Goal: Check status: Check status

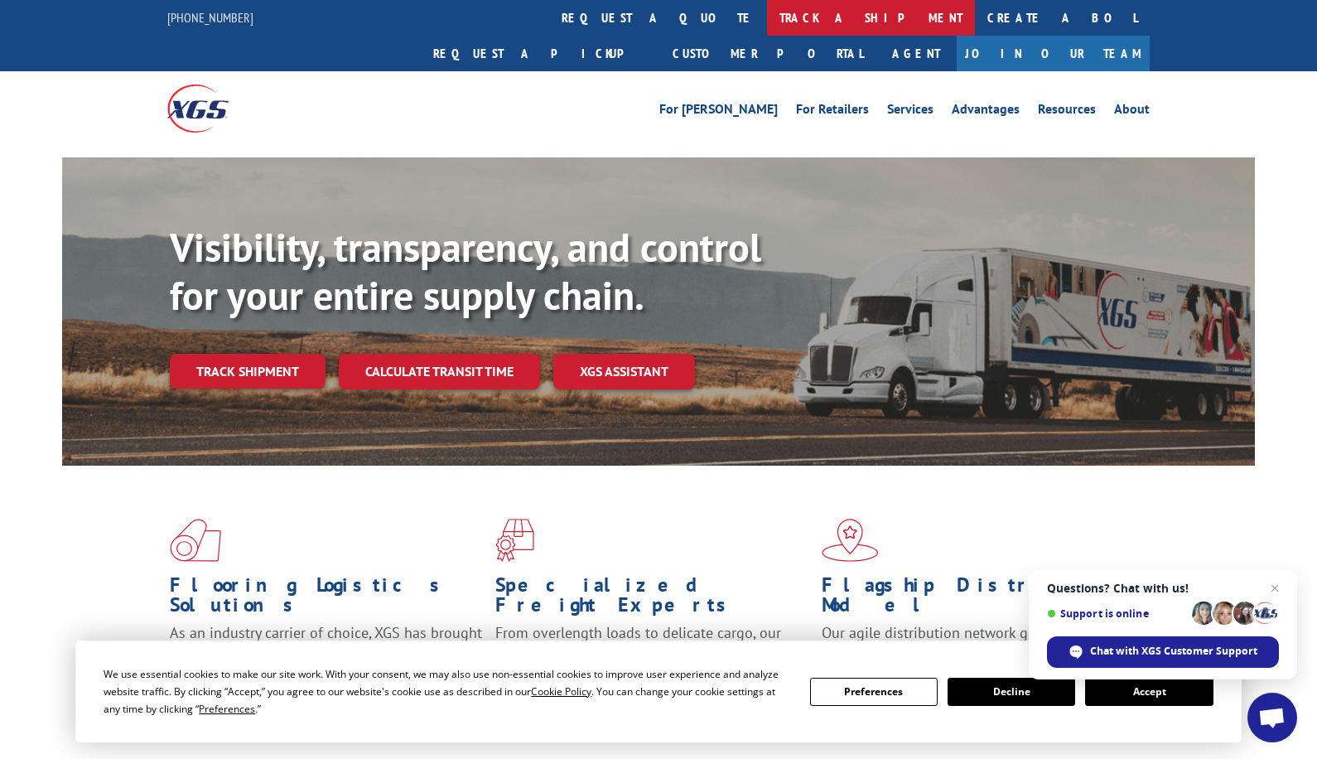
click at [767, 17] on link "track a shipment" at bounding box center [871, 18] width 208 height 36
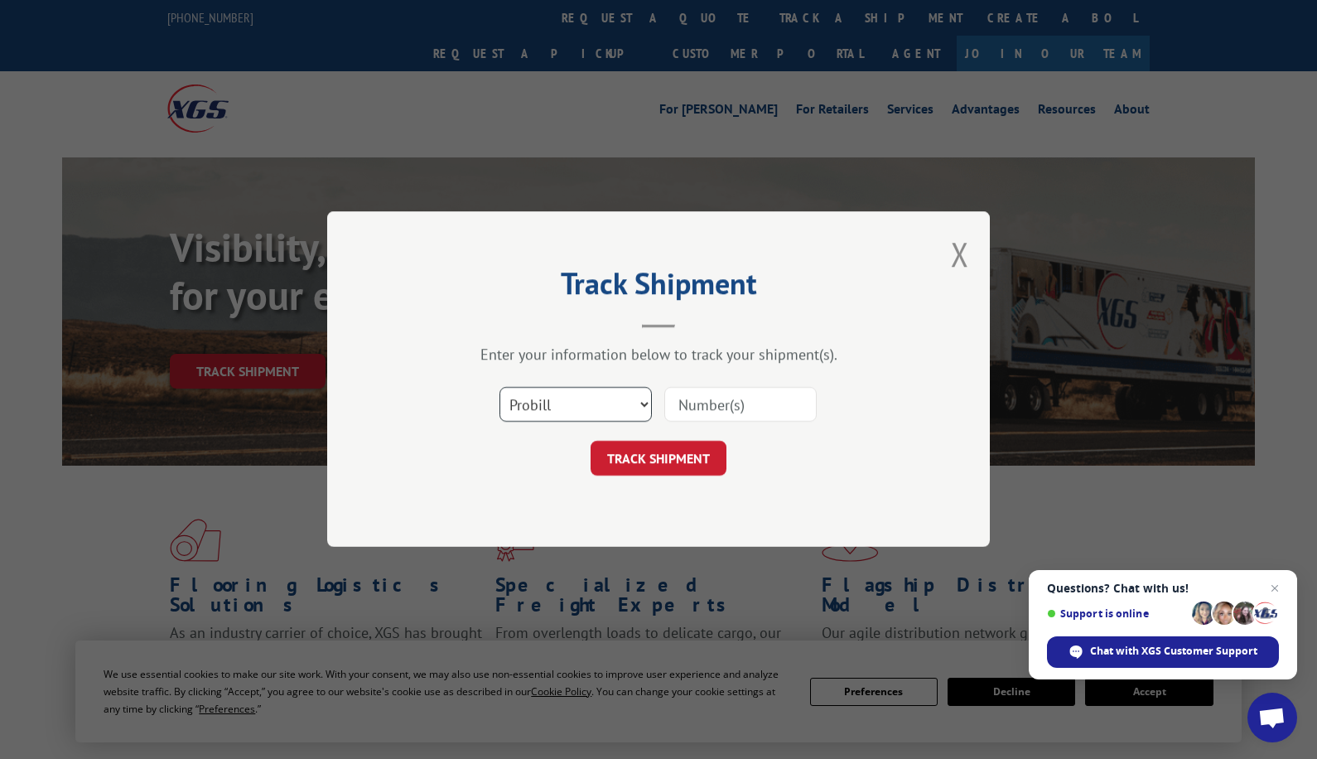
click at [588, 409] on select "Select category... Probill BOL PO" at bounding box center [575, 405] width 152 height 35
select select "po"
click at [499, 388] on select "Select category... Probill BOL PO" at bounding box center [575, 405] width 152 height 35
click at [695, 403] on input at bounding box center [740, 405] width 152 height 35
type input "75540556"
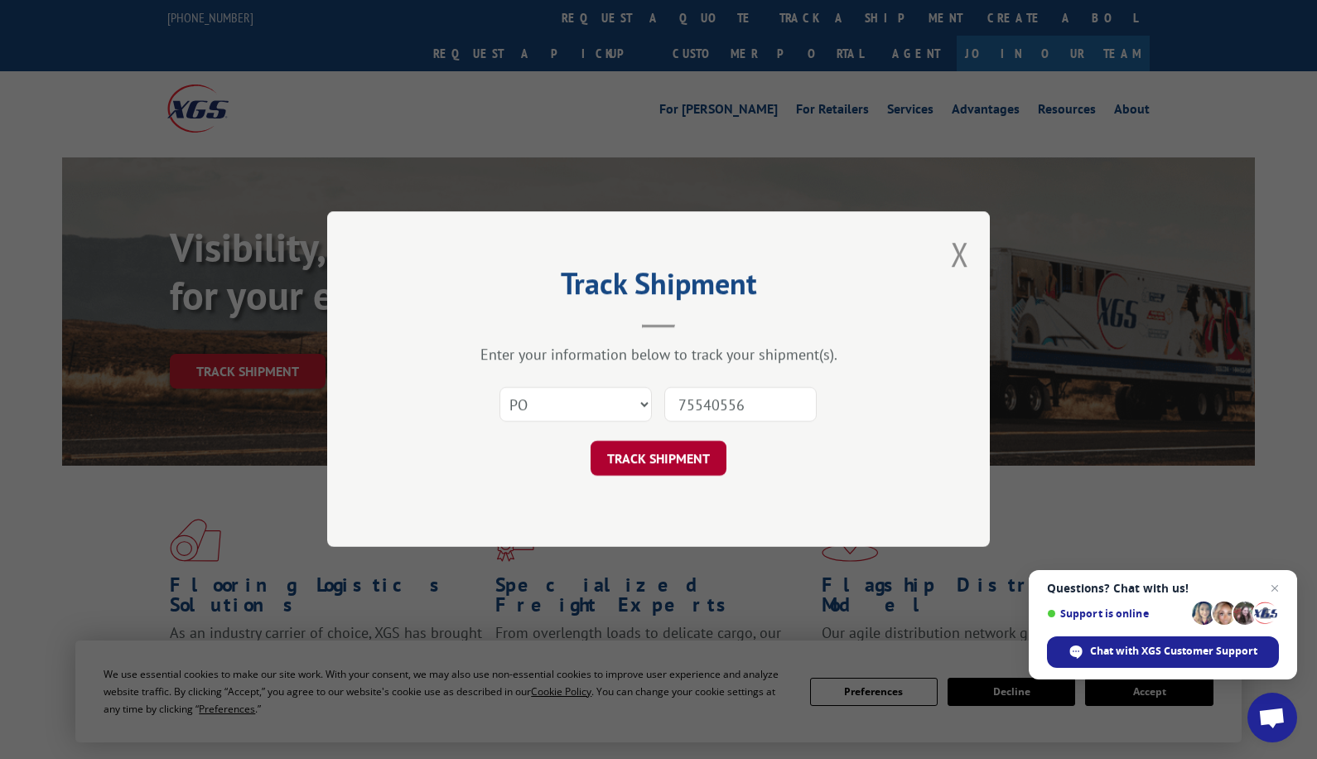
click at [687, 450] on button "TRACK SHIPMENT" at bounding box center [659, 458] width 136 height 35
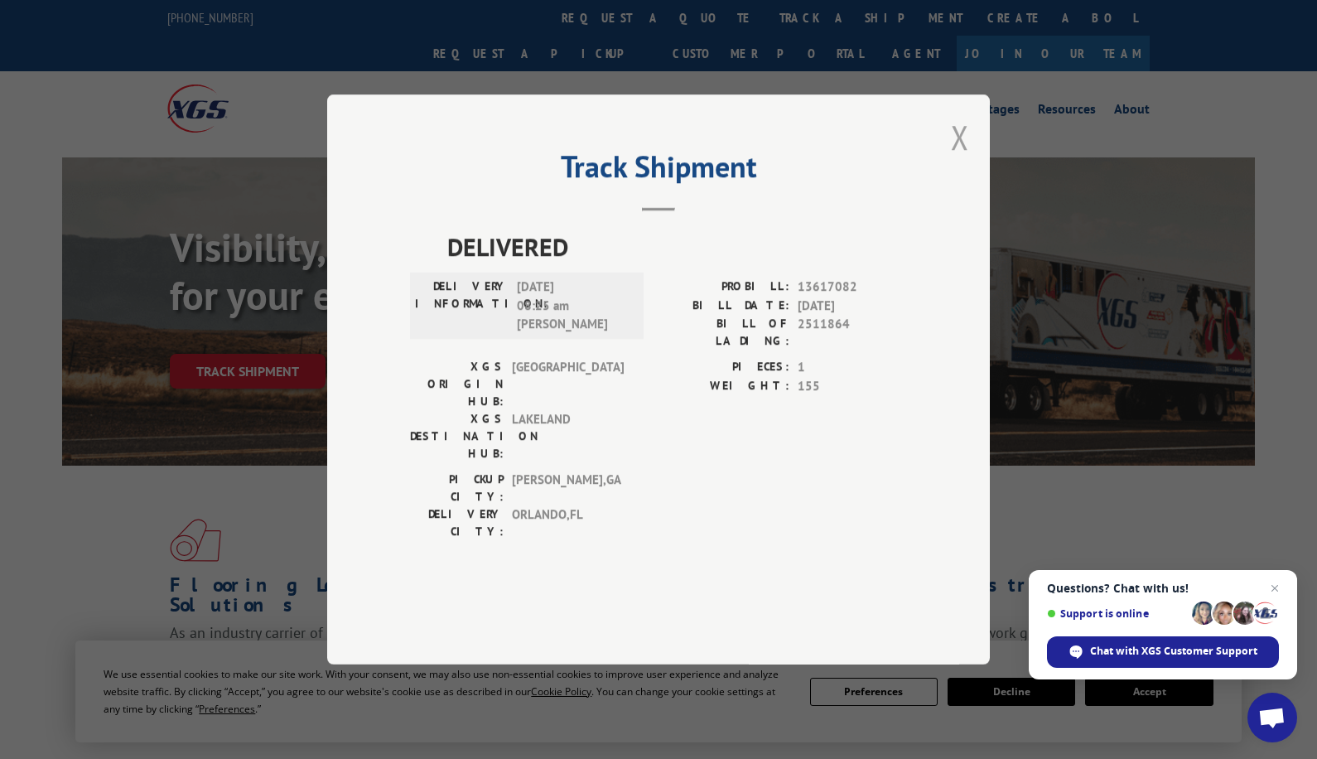
click at [962, 159] on button "Close modal" at bounding box center [960, 137] width 18 height 44
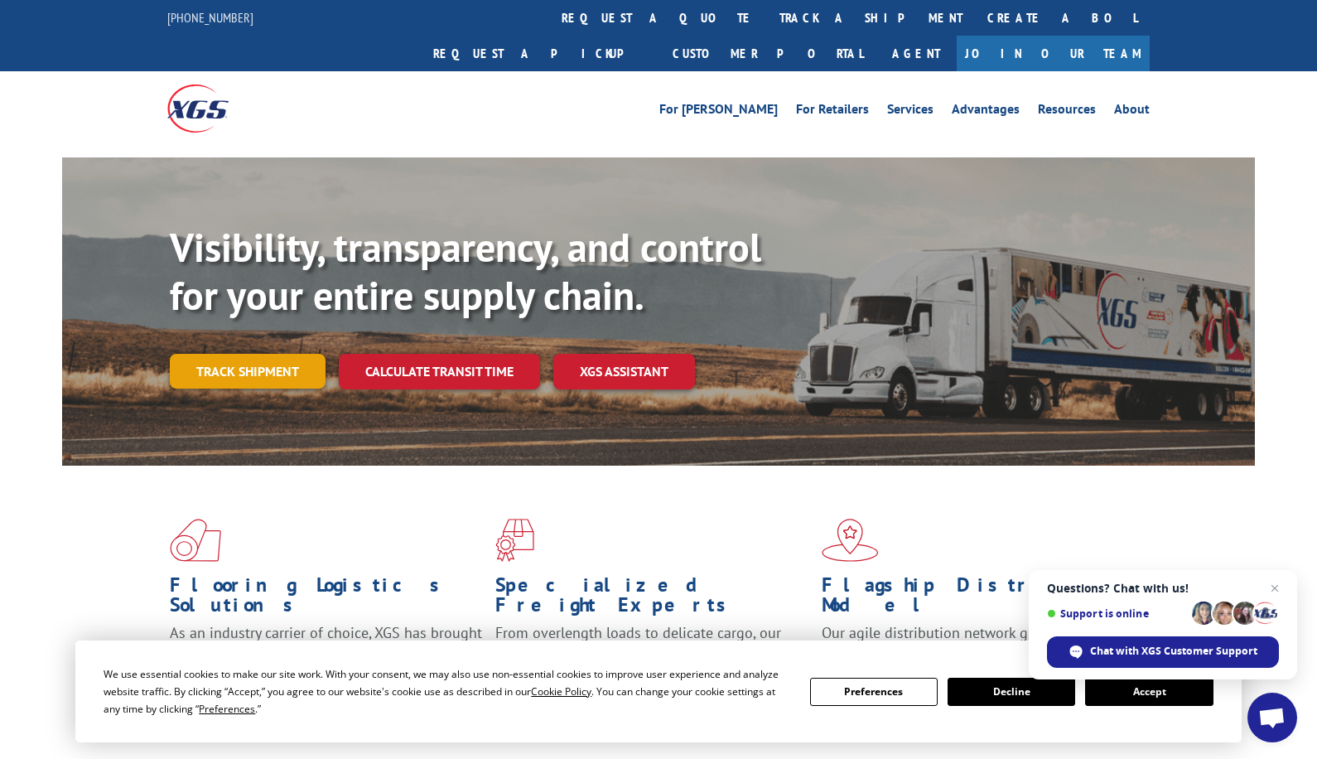
click at [301, 354] on link "Track shipment" at bounding box center [248, 371] width 156 height 35
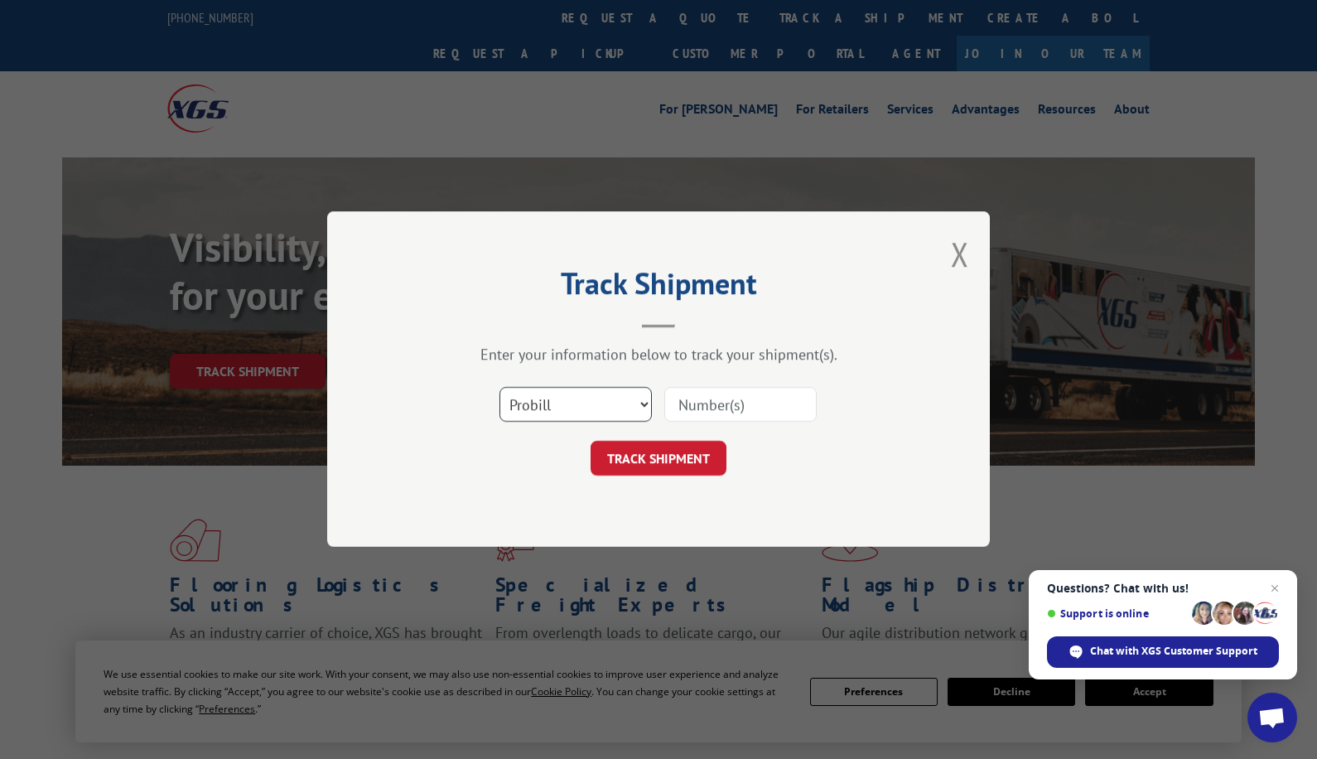
click at [506, 415] on select "Select category... Probill BOL PO" at bounding box center [575, 405] width 152 height 35
select select "po"
click at [499, 388] on select "Select category... Probill BOL PO" at bounding box center [575, 405] width 152 height 35
click at [741, 405] on input at bounding box center [740, 405] width 152 height 35
type input "75540556"
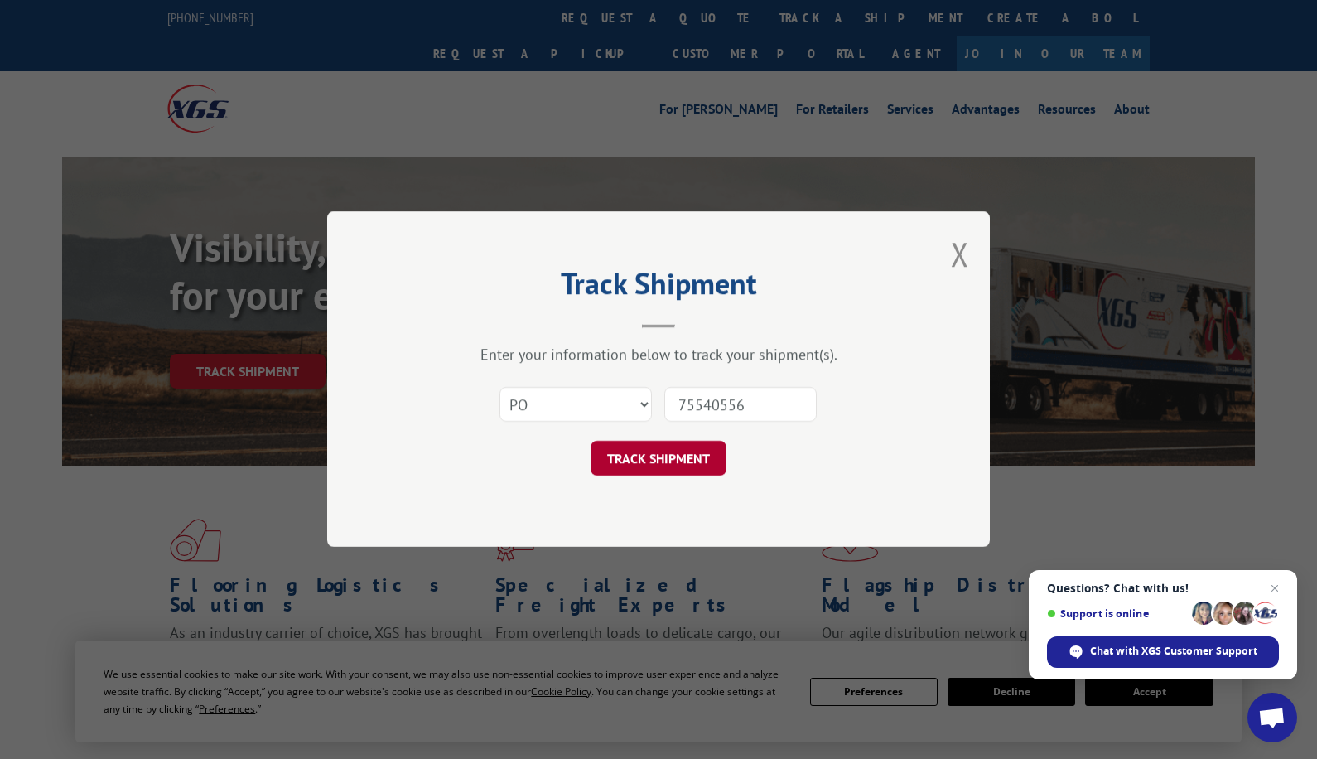
click at [691, 455] on button "TRACK SHIPMENT" at bounding box center [659, 458] width 136 height 35
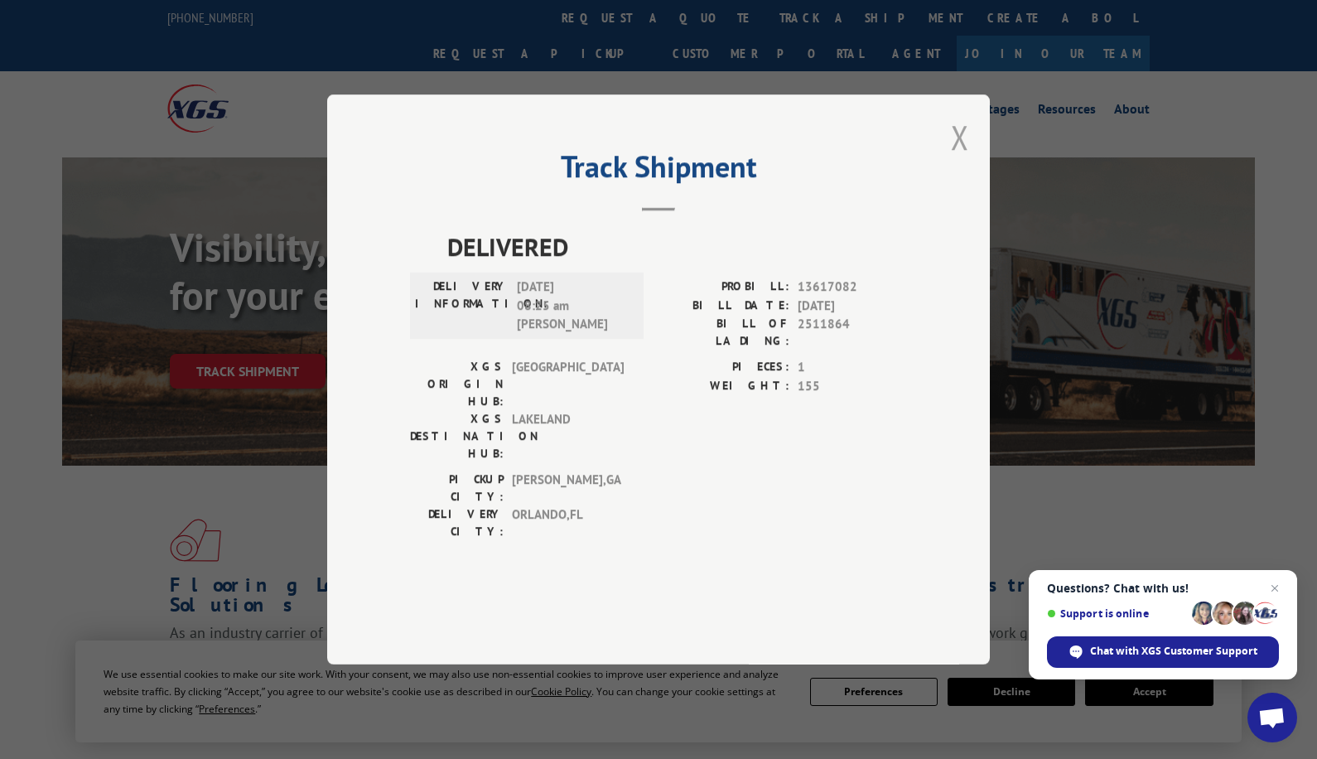
click at [966, 159] on button "Close modal" at bounding box center [960, 137] width 18 height 44
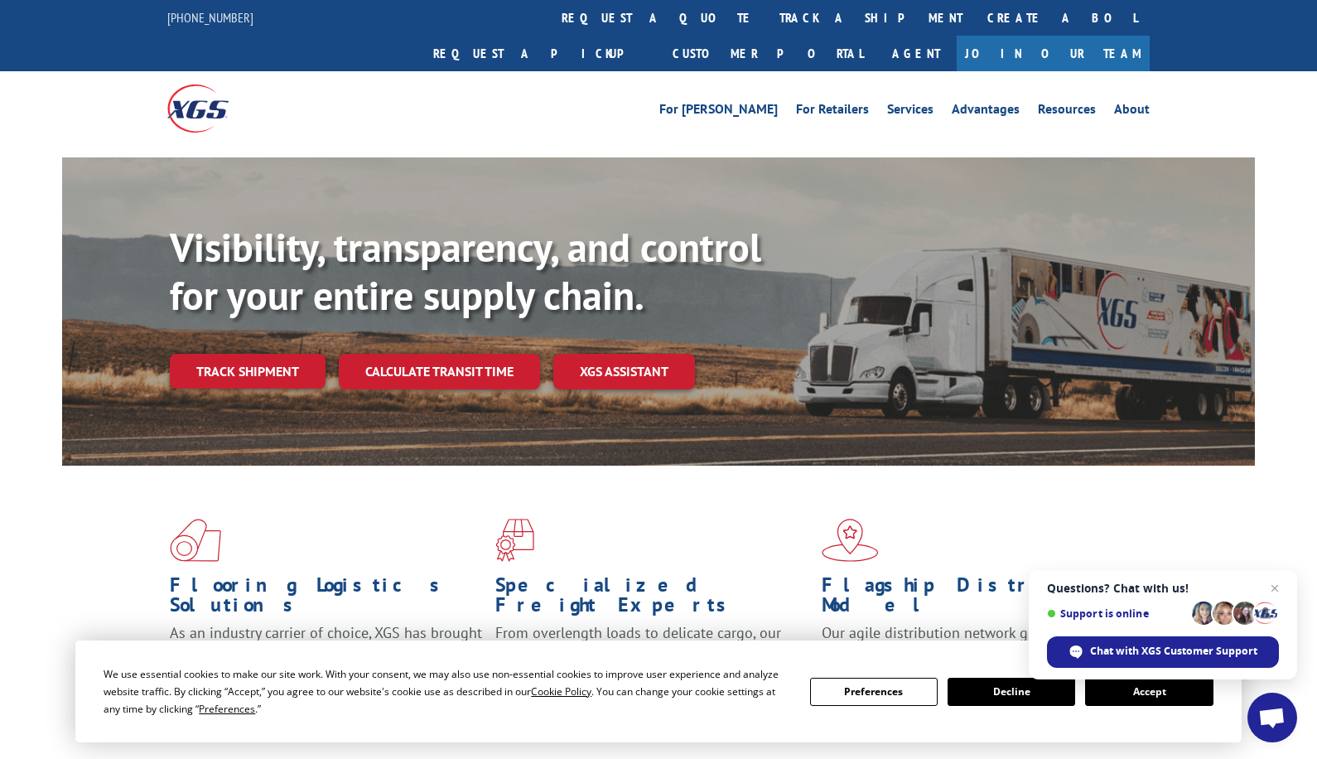
click at [234, 297] on div "Visibility, transparency, and control for your entire supply chain. Track shipm…" at bounding box center [712, 339] width 1085 height 231
drag, startPoint x: 250, startPoint y: 333, endPoint x: 276, endPoint y: 340, distance: 26.7
click at [250, 354] on link "Track shipment" at bounding box center [248, 371] width 156 height 35
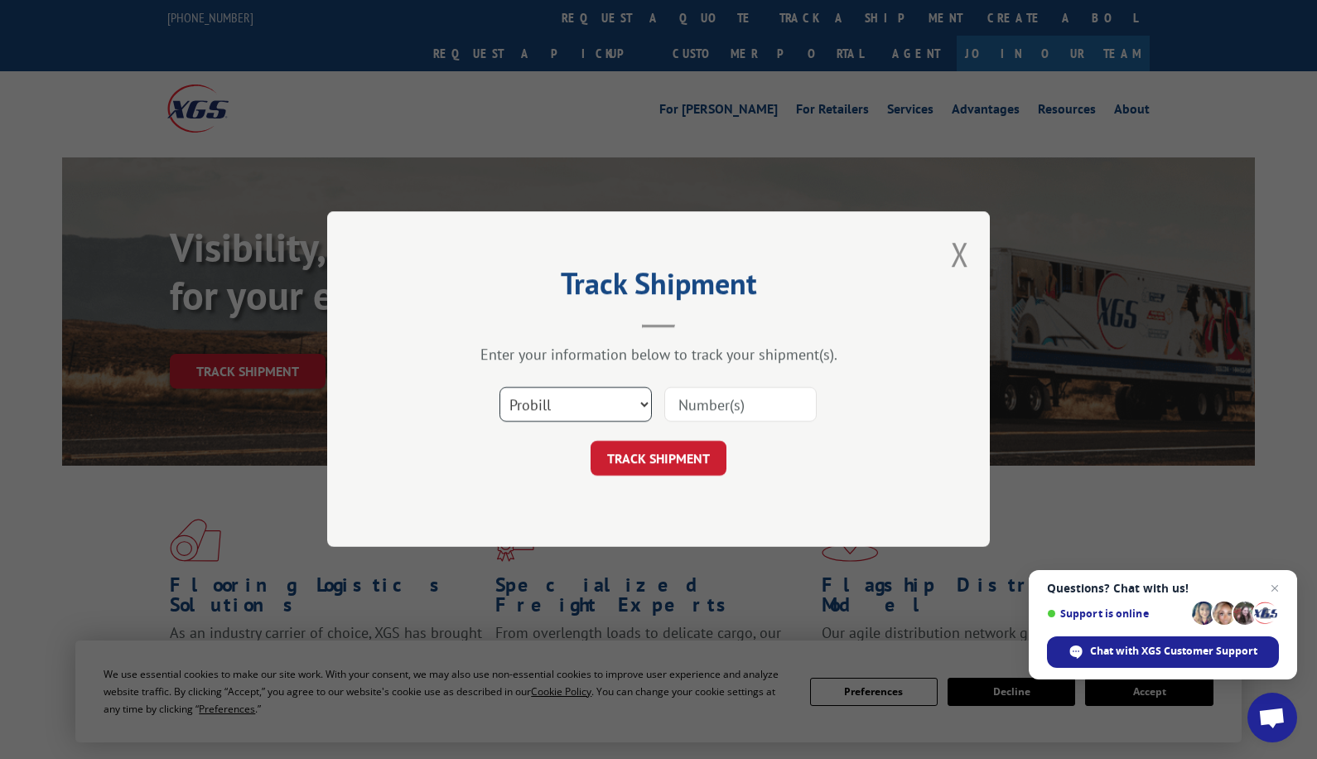
drag, startPoint x: 606, startPoint y: 402, endPoint x: 605, endPoint y: 424, distance: 22.4
click at [606, 402] on select "Select category... Probill BOL PO" at bounding box center [575, 405] width 152 height 35
select select "po"
click at [499, 388] on select "Select category... Probill BOL PO" at bounding box center [575, 405] width 152 height 35
click at [751, 402] on input at bounding box center [740, 405] width 152 height 35
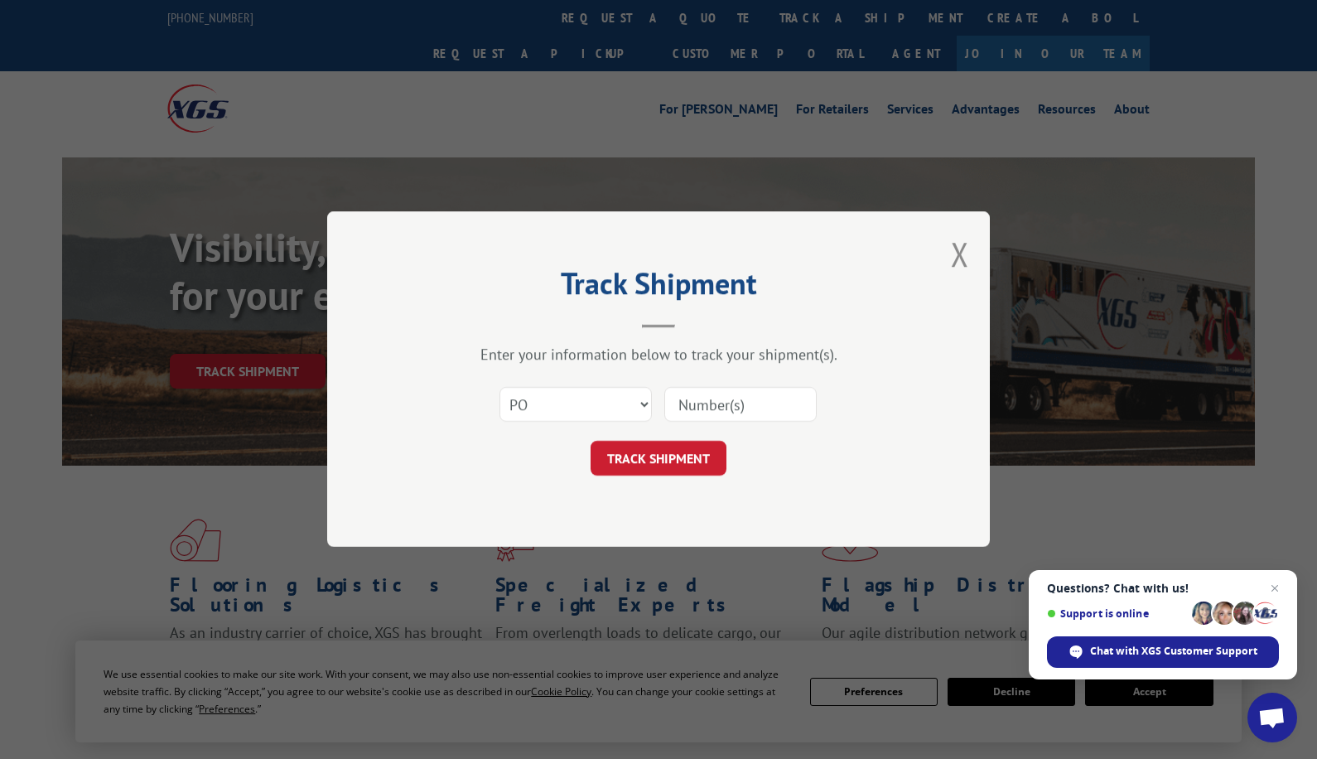
paste input "75429405"
type input "75429405"
click at [639, 466] on button "TRACK SHIPMENT" at bounding box center [659, 458] width 136 height 35
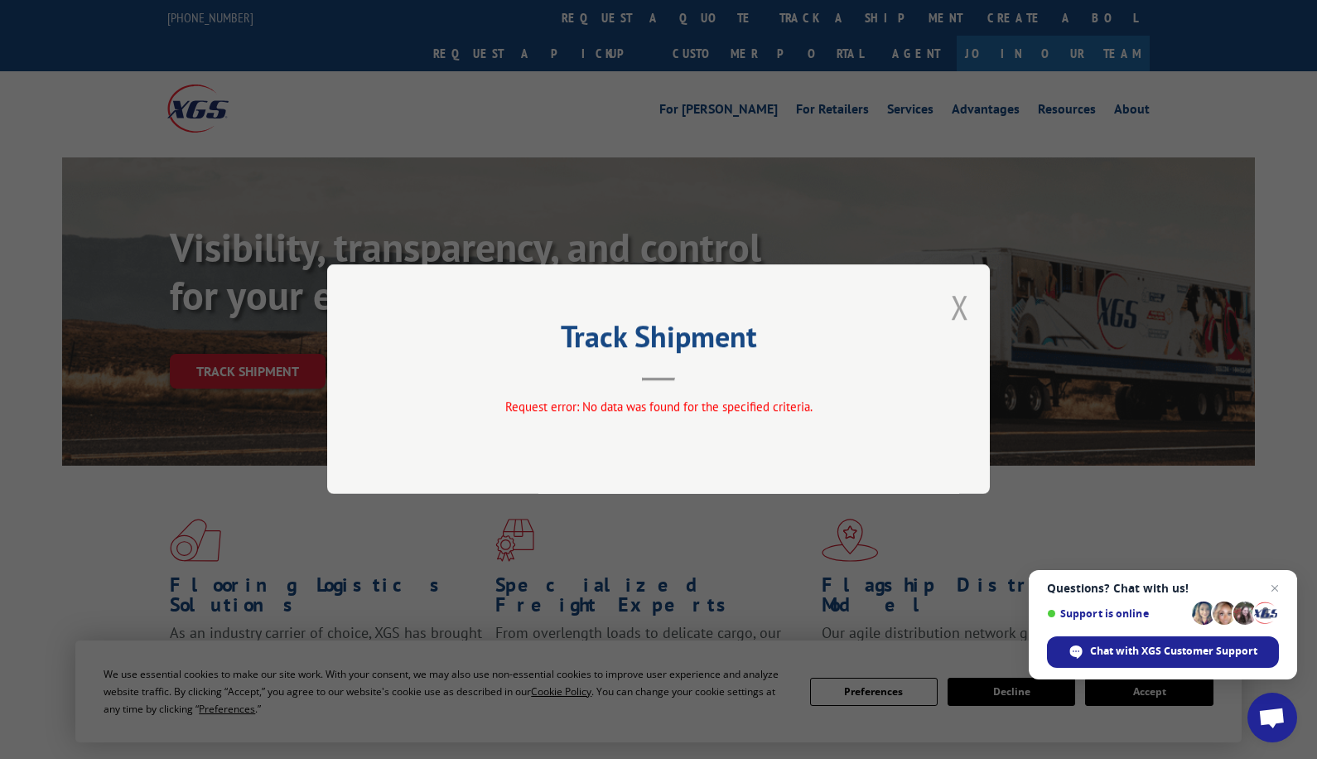
click at [958, 313] on button "Close modal" at bounding box center [960, 307] width 18 height 44
